Goal: Communication & Community: Ask a question

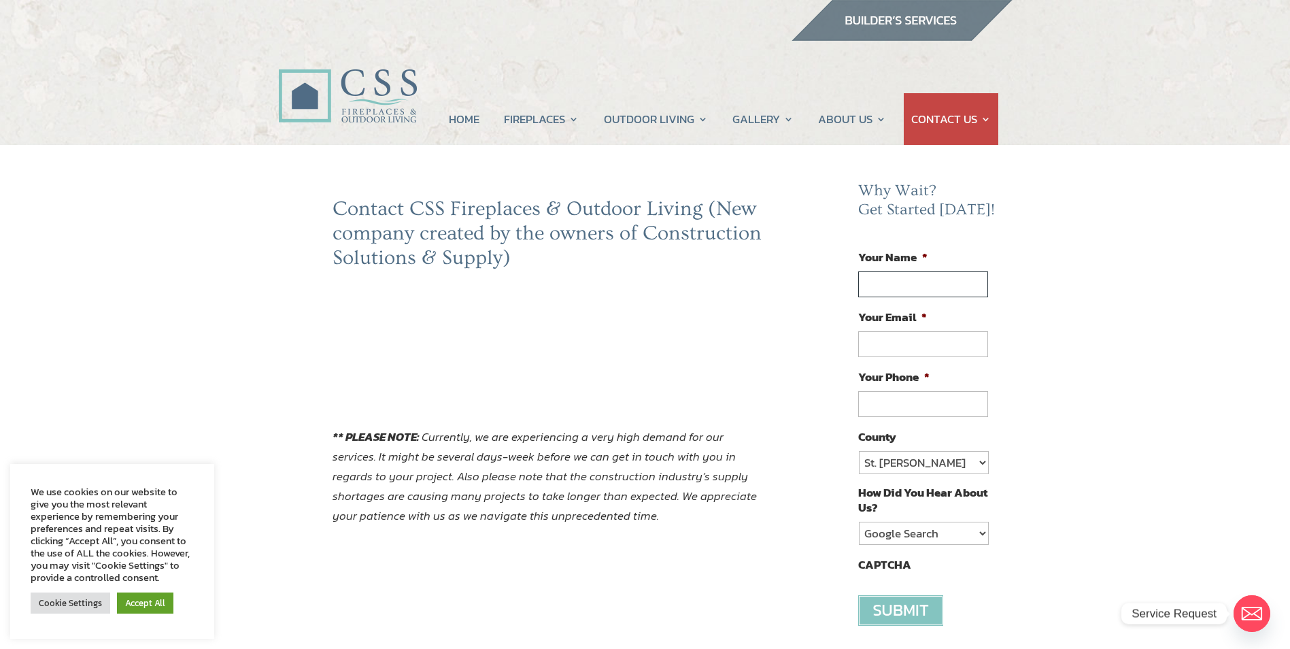
click at [928, 280] on input "Your Name *" at bounding box center [922, 284] width 129 height 26
type input "Brian Marvin"
type input "bcmmarv@aol.com"
type input "(707) 364-0051"
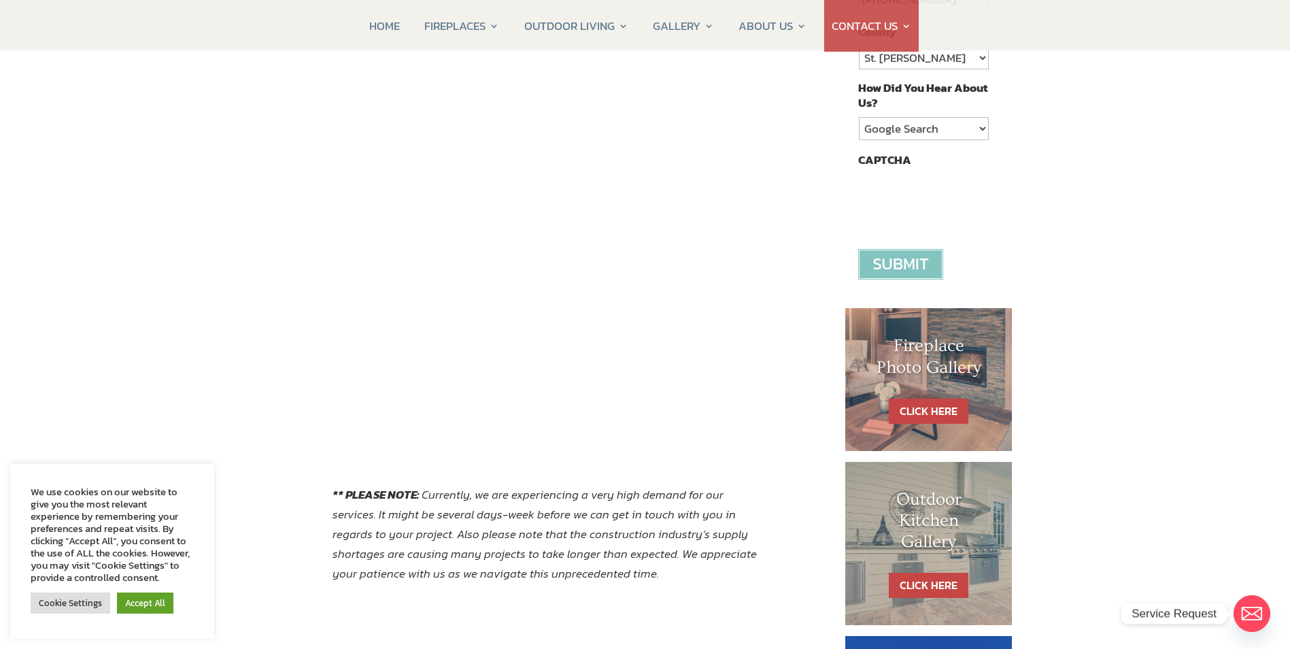
scroll to position [408, 0]
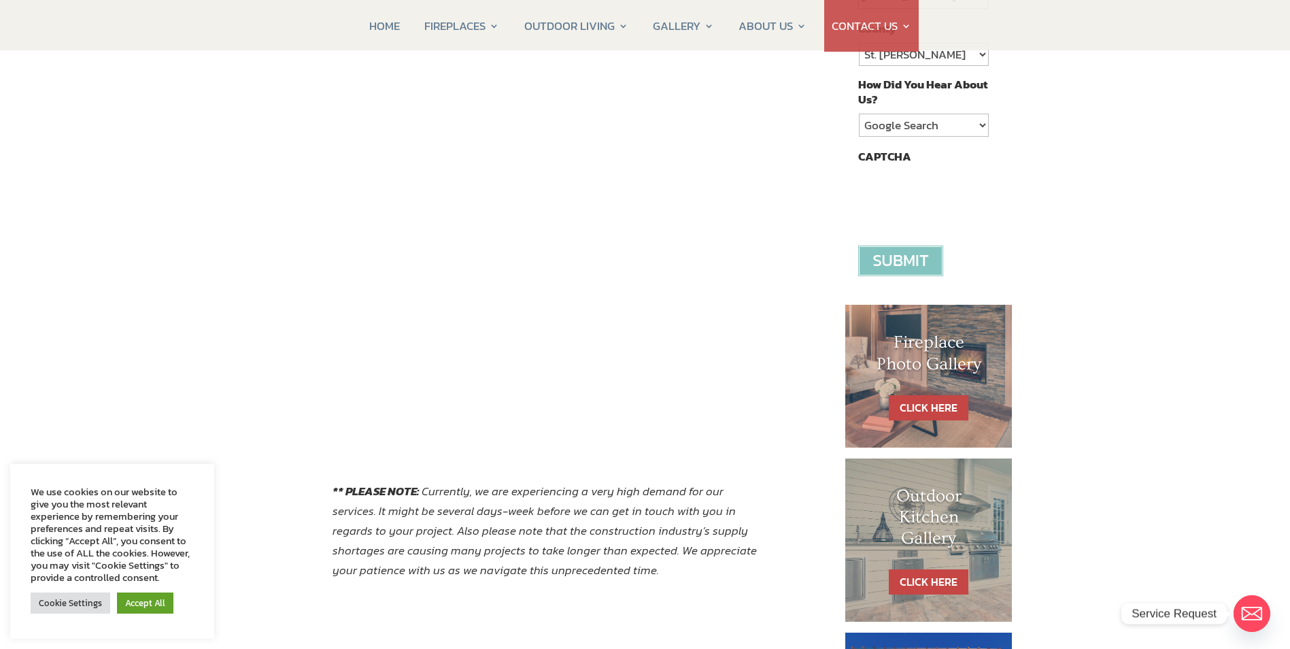
click at [168, 150] on div "Contact CSS Fireplaces & Outdoor Living (New company created by the owners of C…" at bounding box center [645, 282] width 1290 height 1090
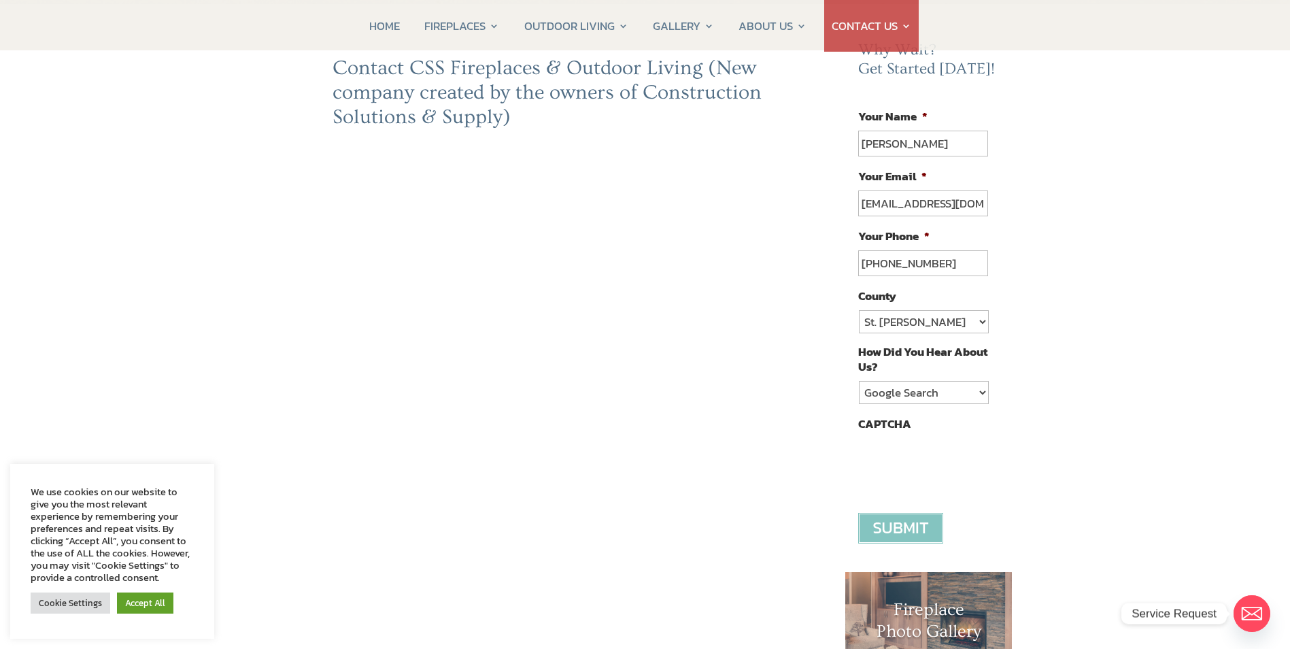
scroll to position [136, 0]
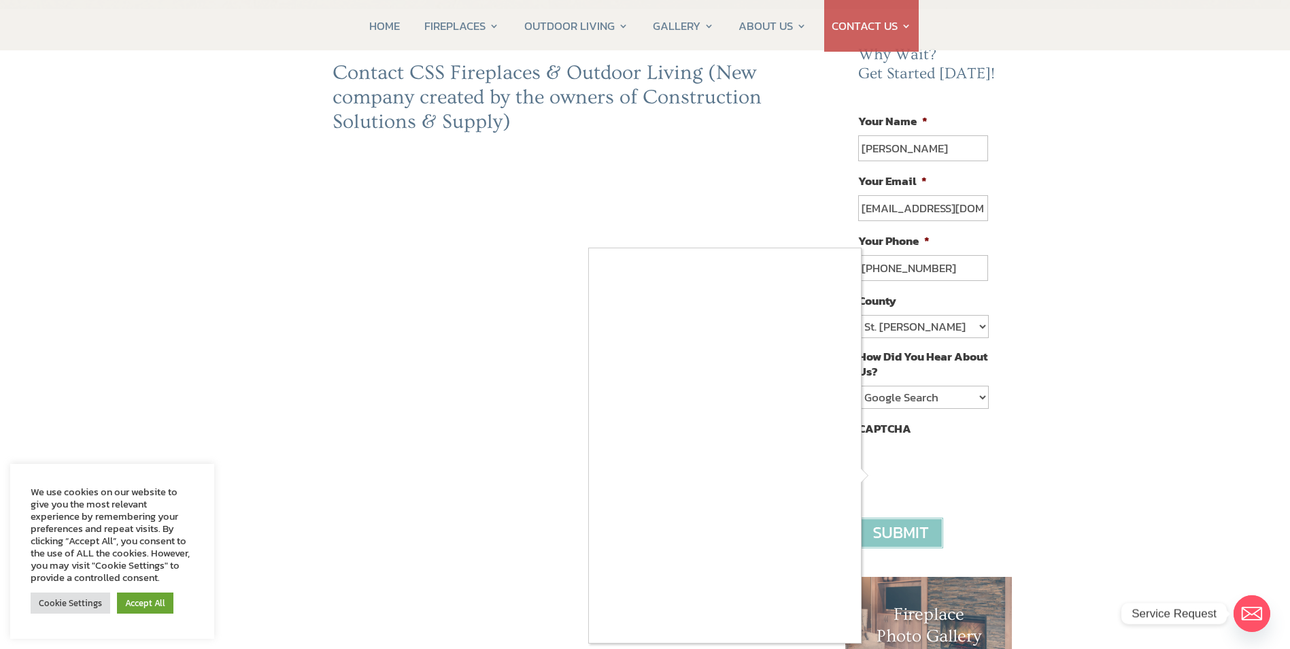
click at [469, 422] on div at bounding box center [645, 324] width 1290 height 649
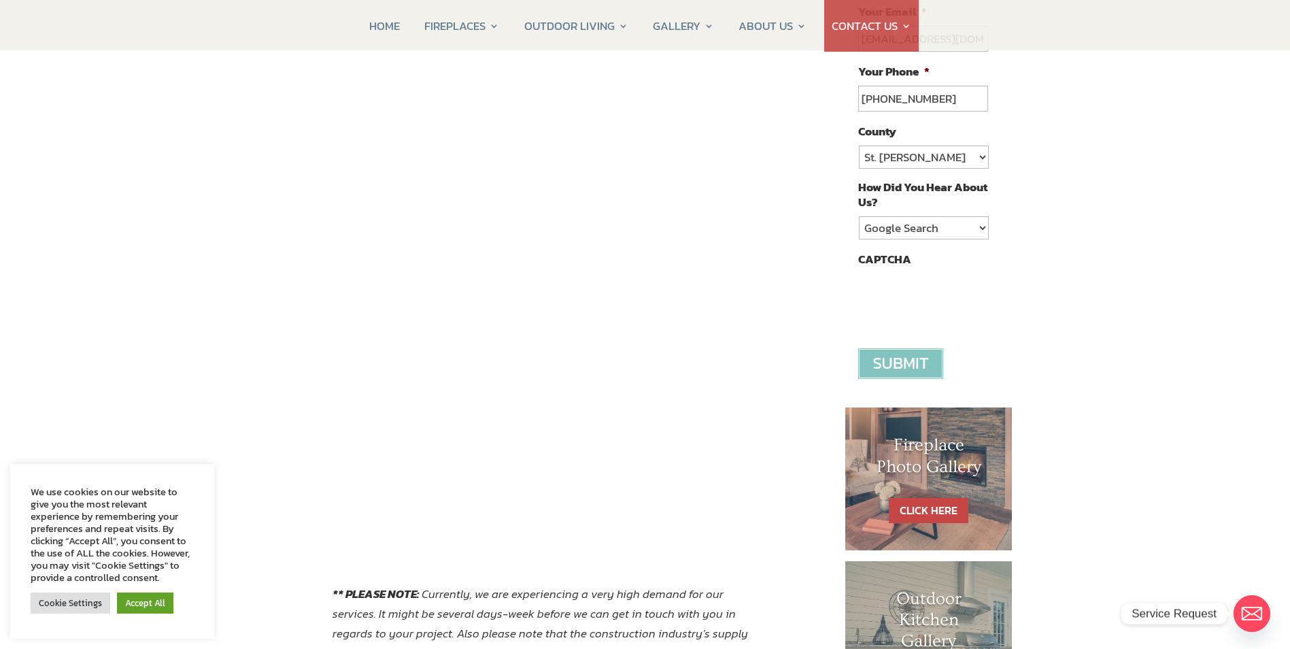
scroll to position [204, 0]
